Goal: Task Accomplishment & Management: Manage account settings

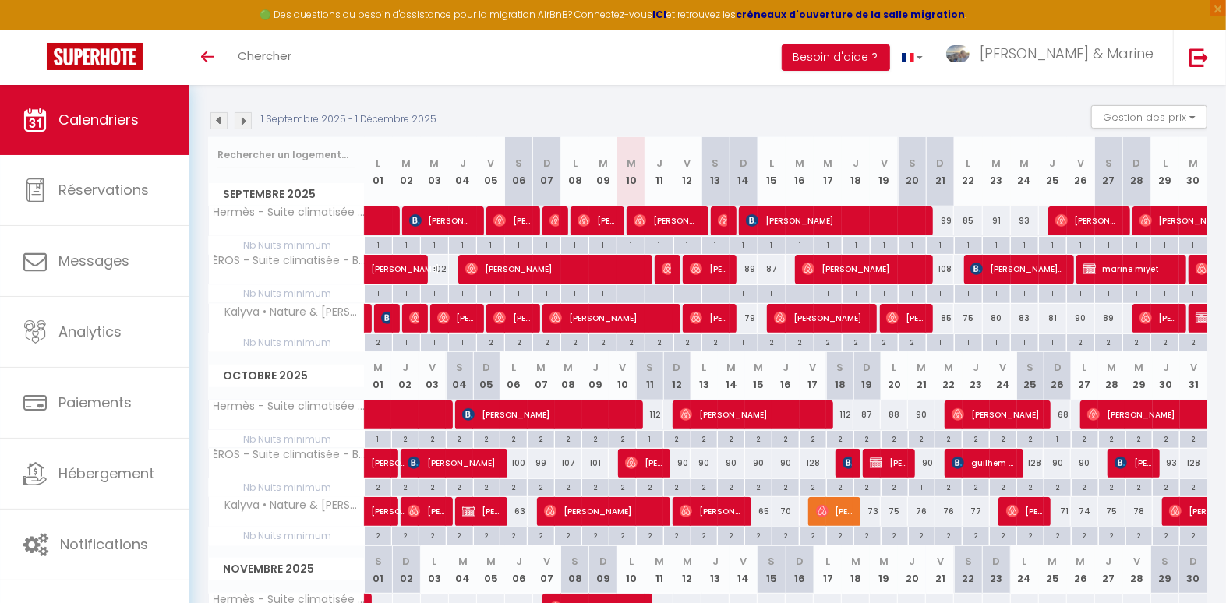
scroll to position [149, 0]
click at [749, 273] on div "89" at bounding box center [744, 269] width 28 height 29
type input "89"
type input "Dim 14 Septembre 2025"
type input "Lun 15 Septembre 2025"
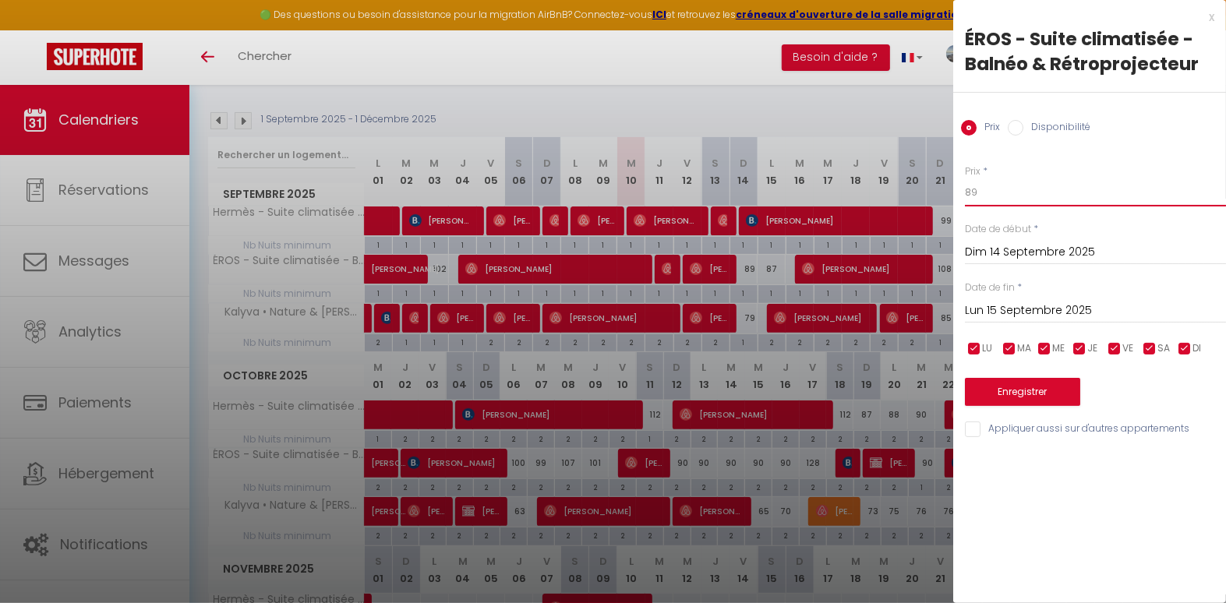
click at [1017, 199] on input "89" at bounding box center [1095, 193] width 261 height 28
type input "80"
click at [1017, 394] on button "Enregistrer" at bounding box center [1022, 392] width 115 height 28
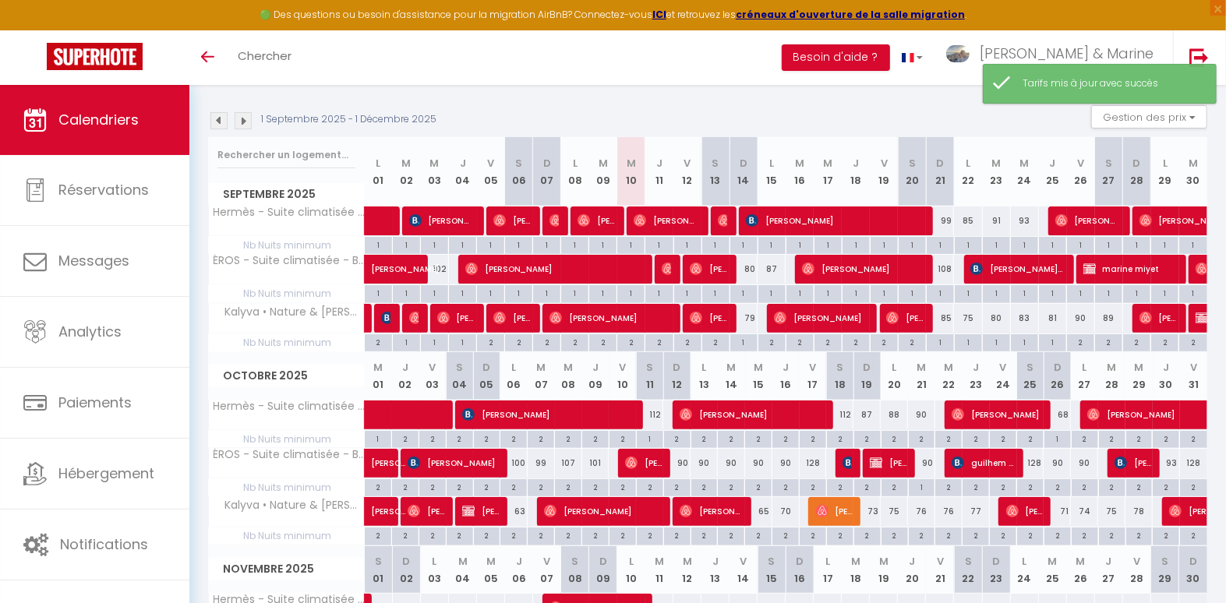
click at [755, 323] on div "79" at bounding box center [744, 318] width 28 height 29
type input "79"
type input "Dim 14 Septembre 2025"
type input "Lun 15 Septembre 2025"
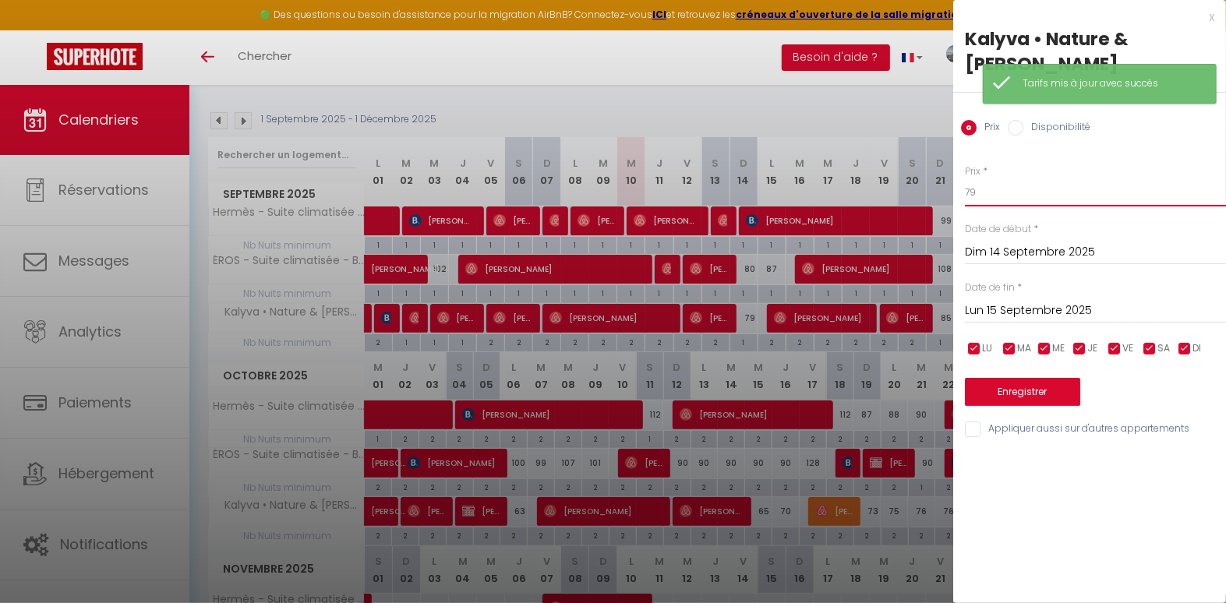
click at [979, 179] on input "79" at bounding box center [1095, 193] width 261 height 28
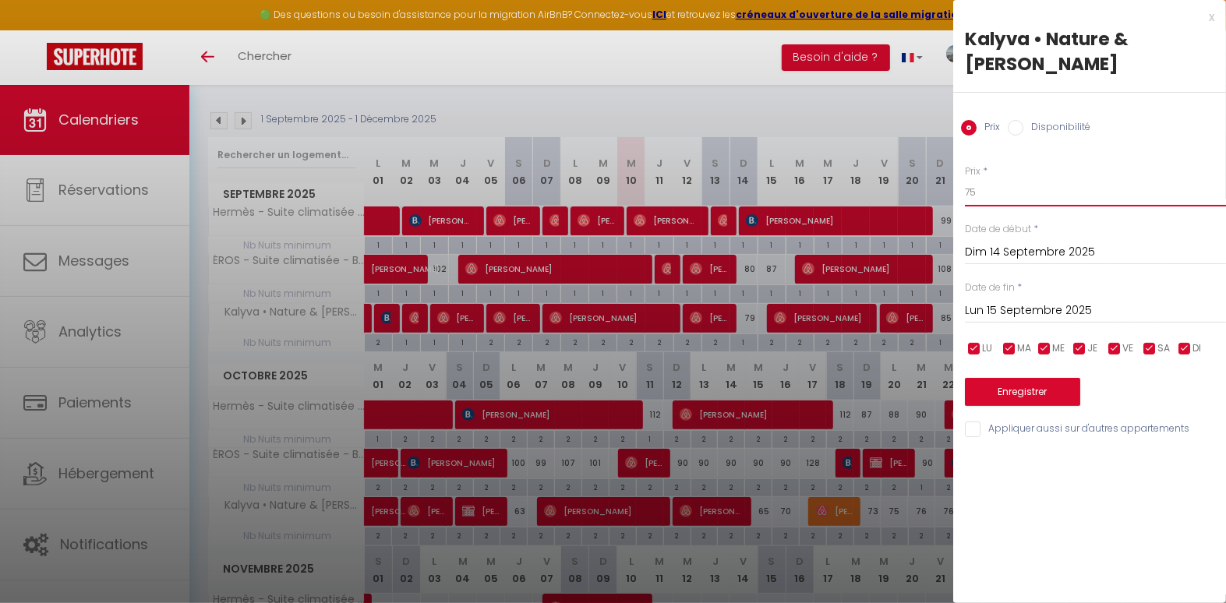
type input "75"
click at [1060, 378] on button "Enregistrer" at bounding box center [1022, 392] width 115 height 28
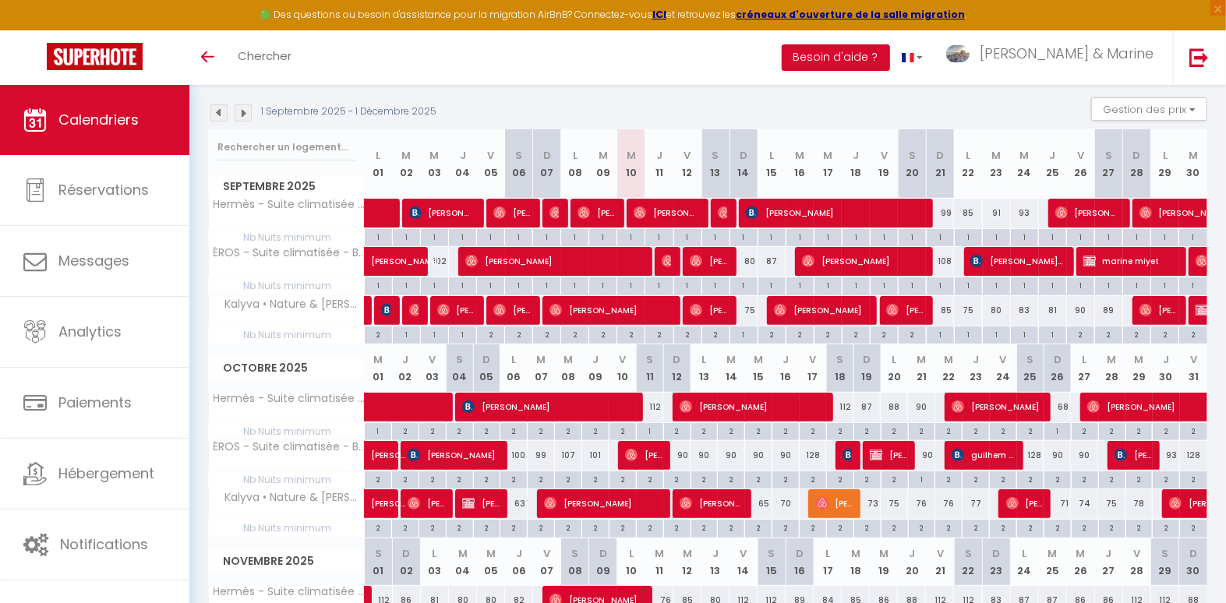
scroll to position [256, 0]
